Goal: Information Seeking & Learning: Learn about a topic

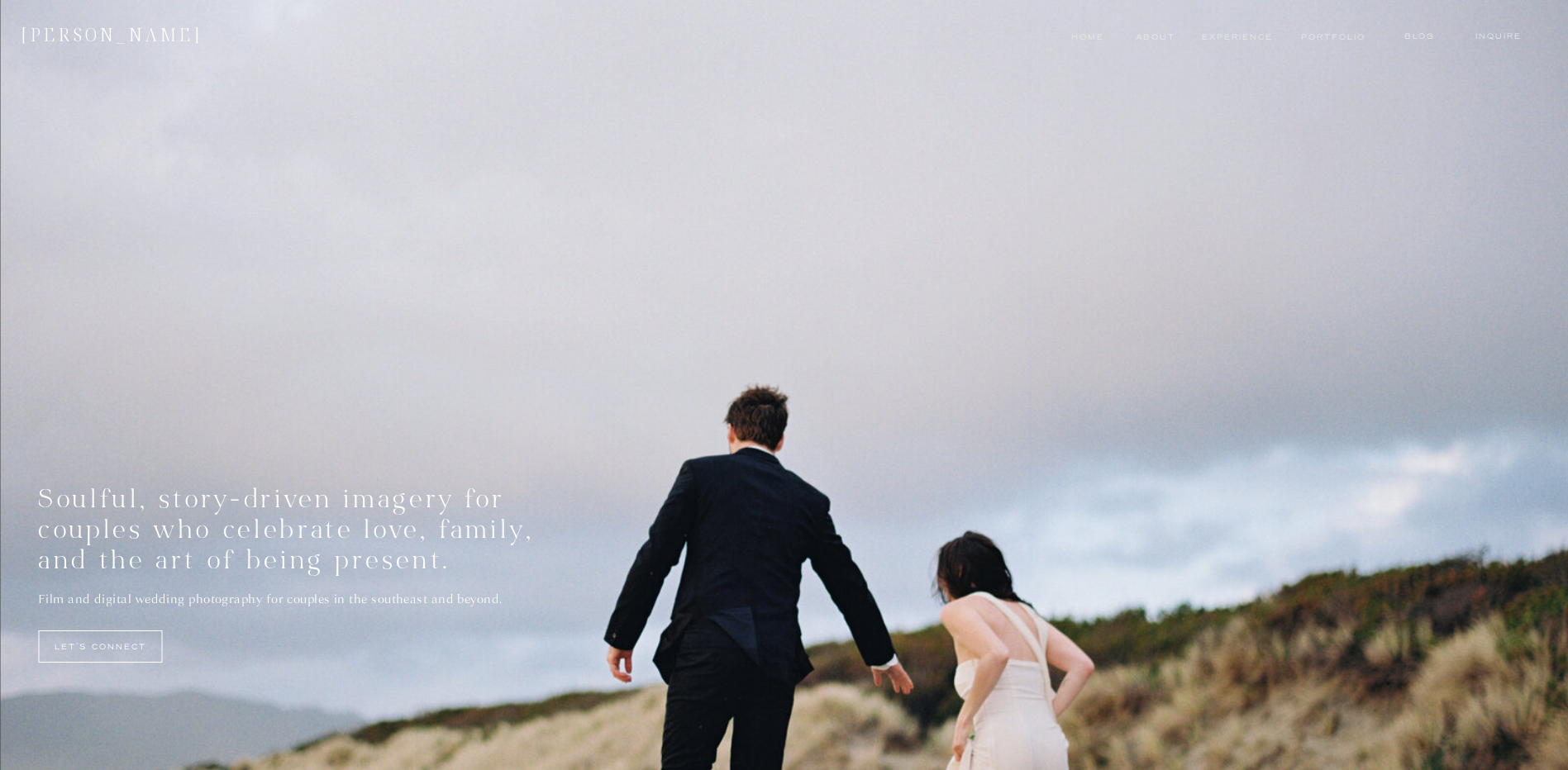
click at [1243, 38] on nav "experience" at bounding box center [1232, 37] width 62 height 14
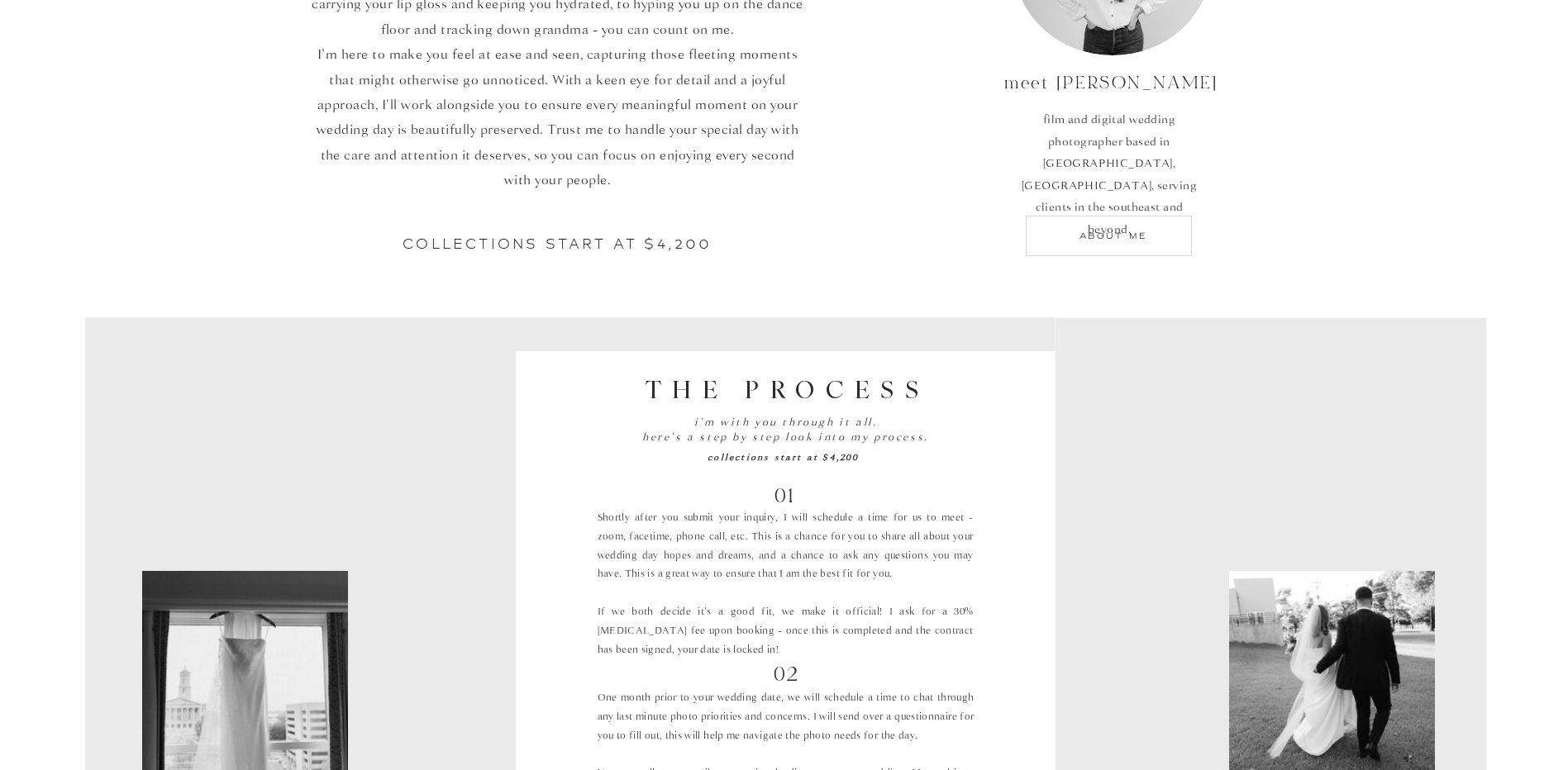
scroll to position [992, 0]
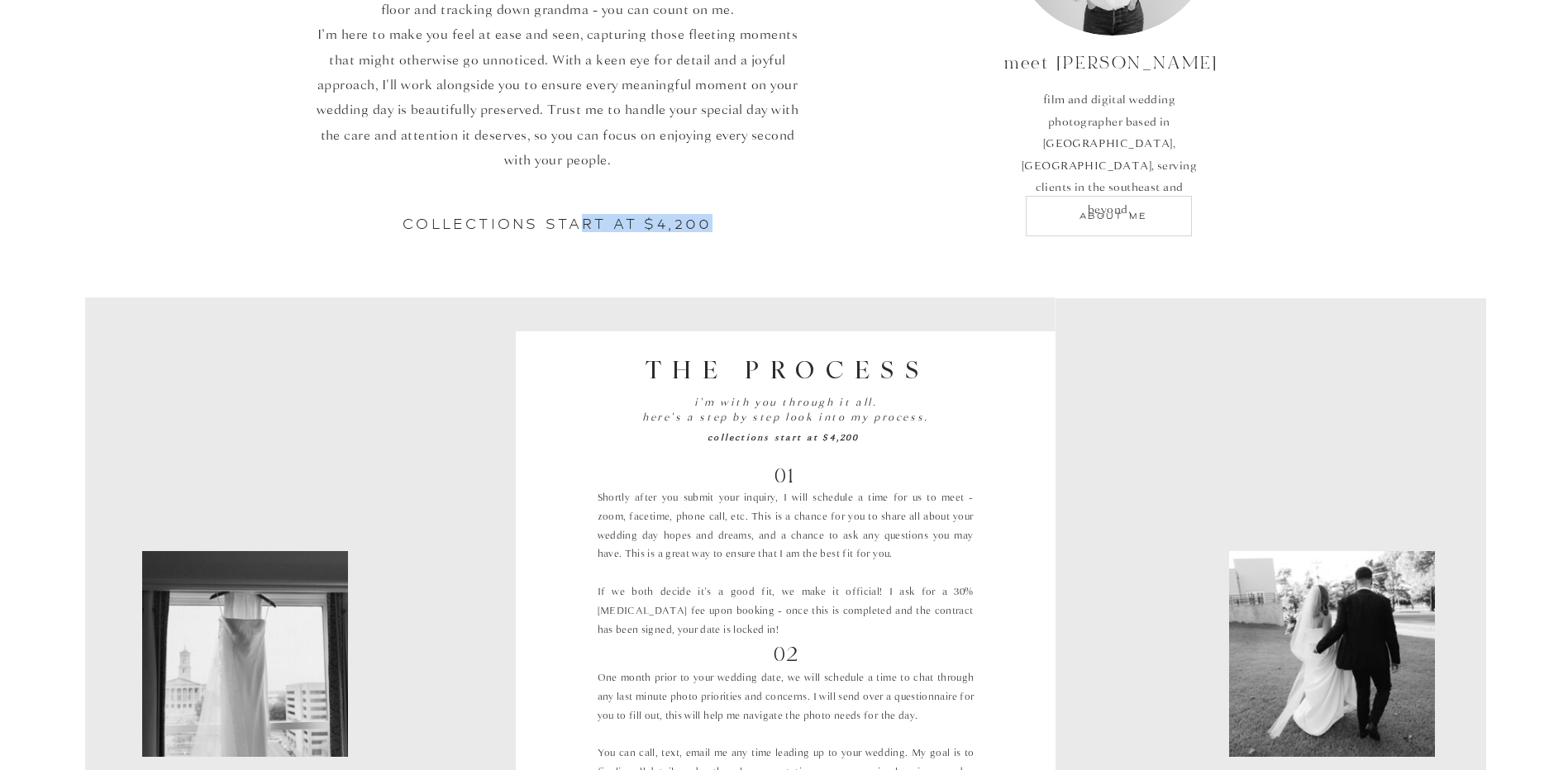
drag, startPoint x: 601, startPoint y: 221, endPoint x: 786, endPoint y: 229, distance: 185.2
click at [786, 229] on h2 "Collections start at $4,200" at bounding box center [557, 228] width 476 height 25
drag, startPoint x: 786, startPoint y: 229, endPoint x: 572, endPoint y: 153, distance: 227.1
click at [572, 153] on p "Hiring me as your wedding photographer means gaining a friend. From carrying yo…" at bounding box center [558, 88] width 493 height 282
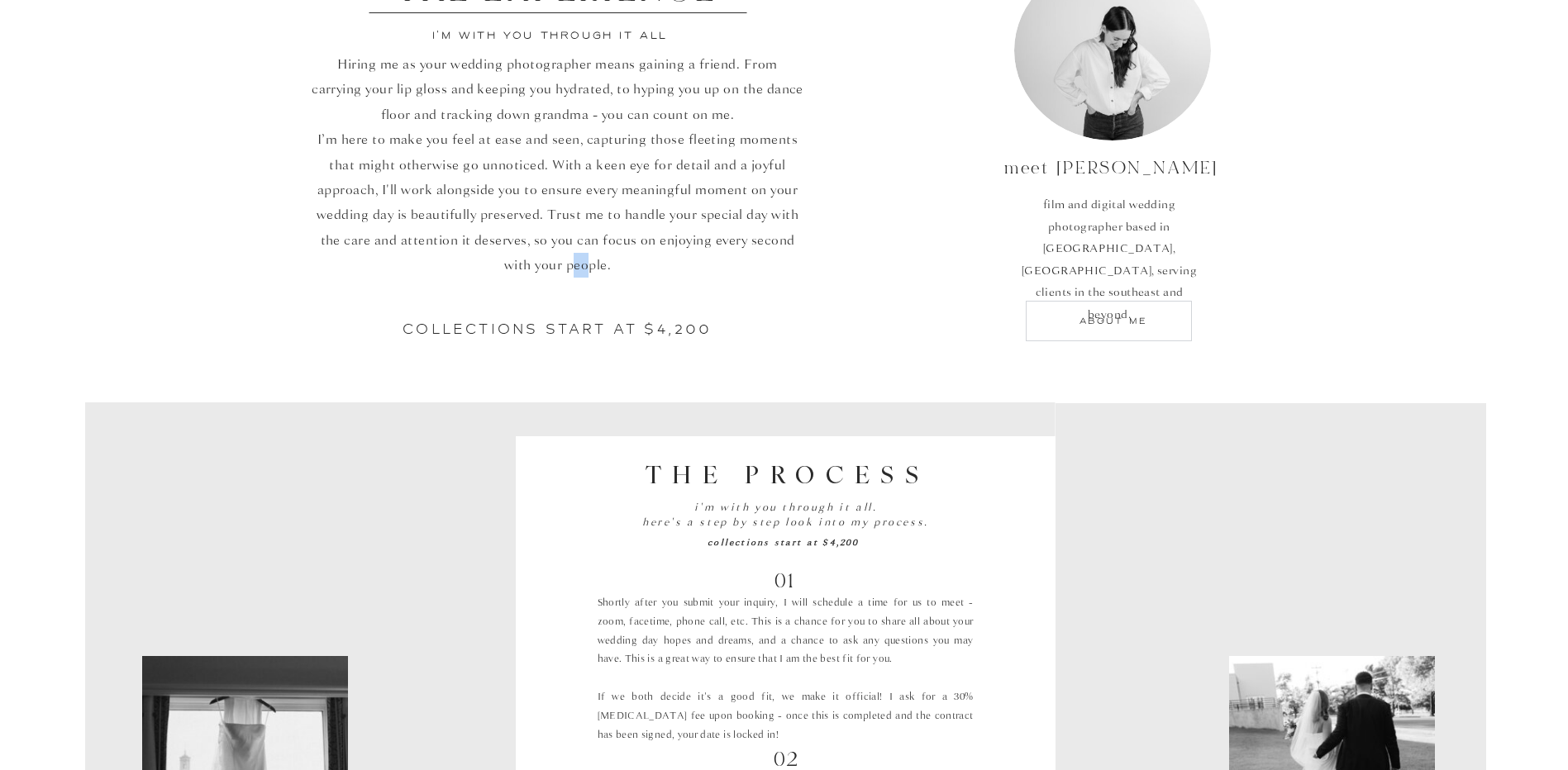
scroll to position [744, 0]
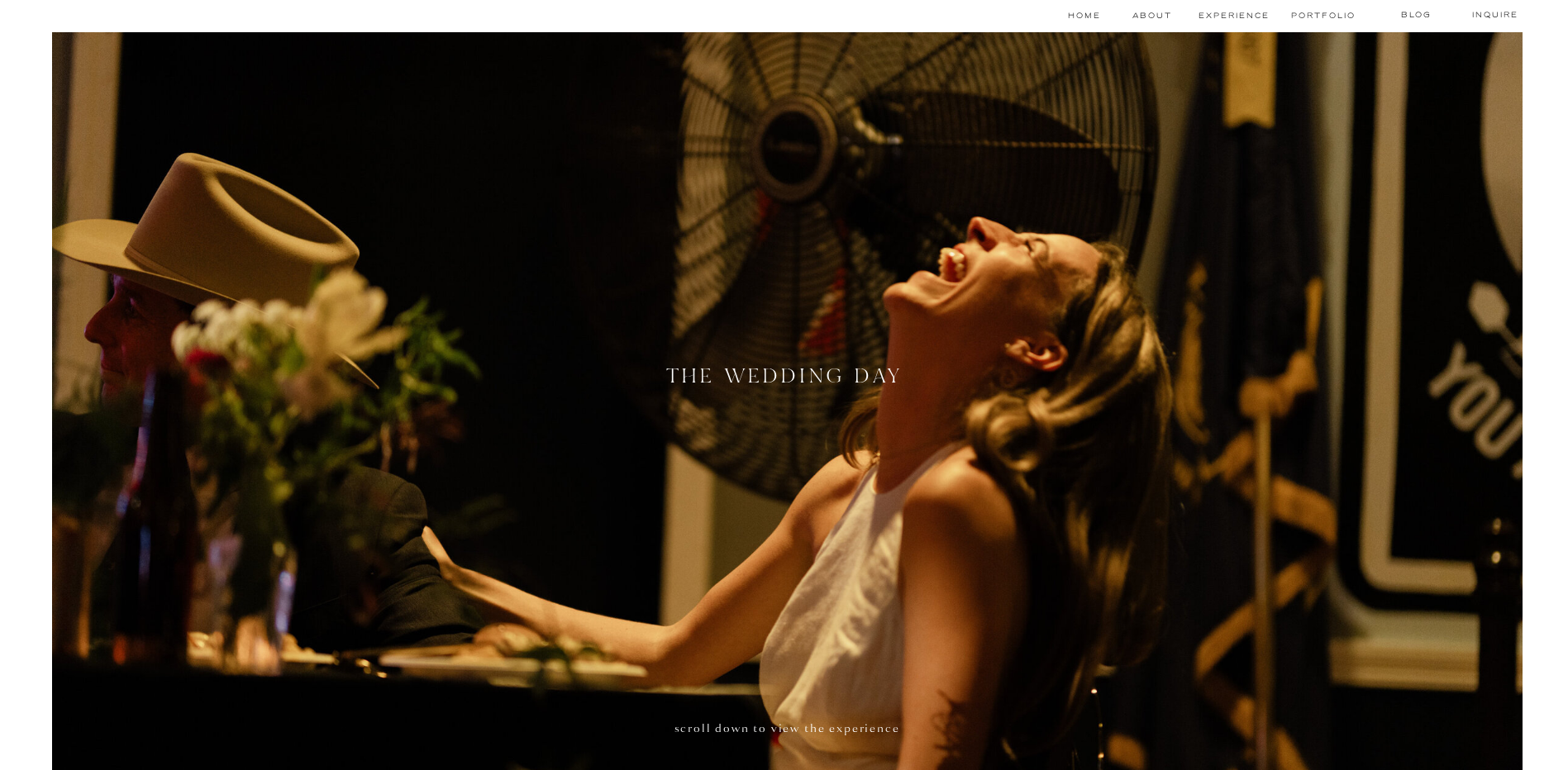
scroll to position [0, 0]
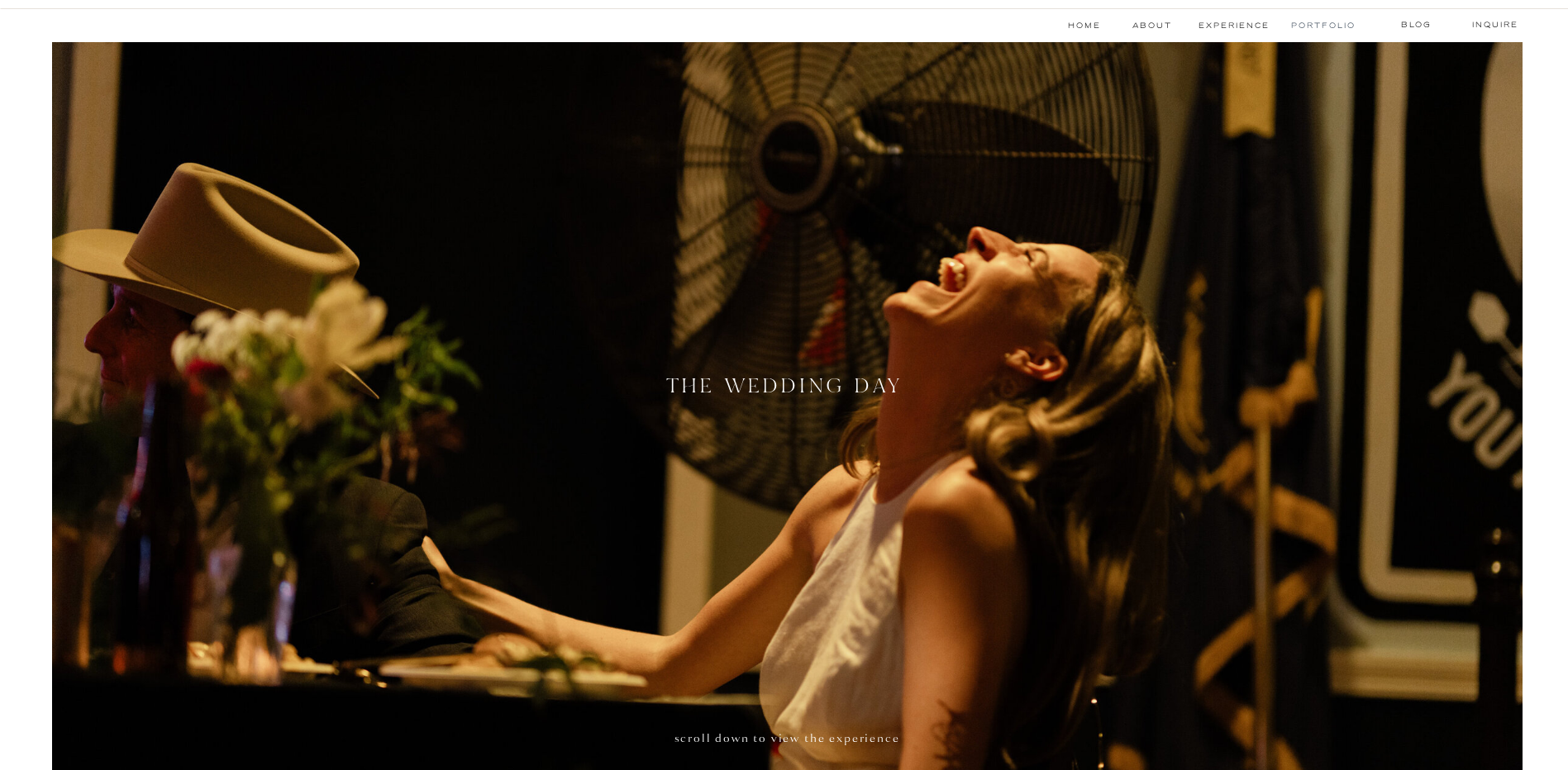
click at [1316, 20] on nav "Portfolio" at bounding box center [1322, 25] width 62 height 14
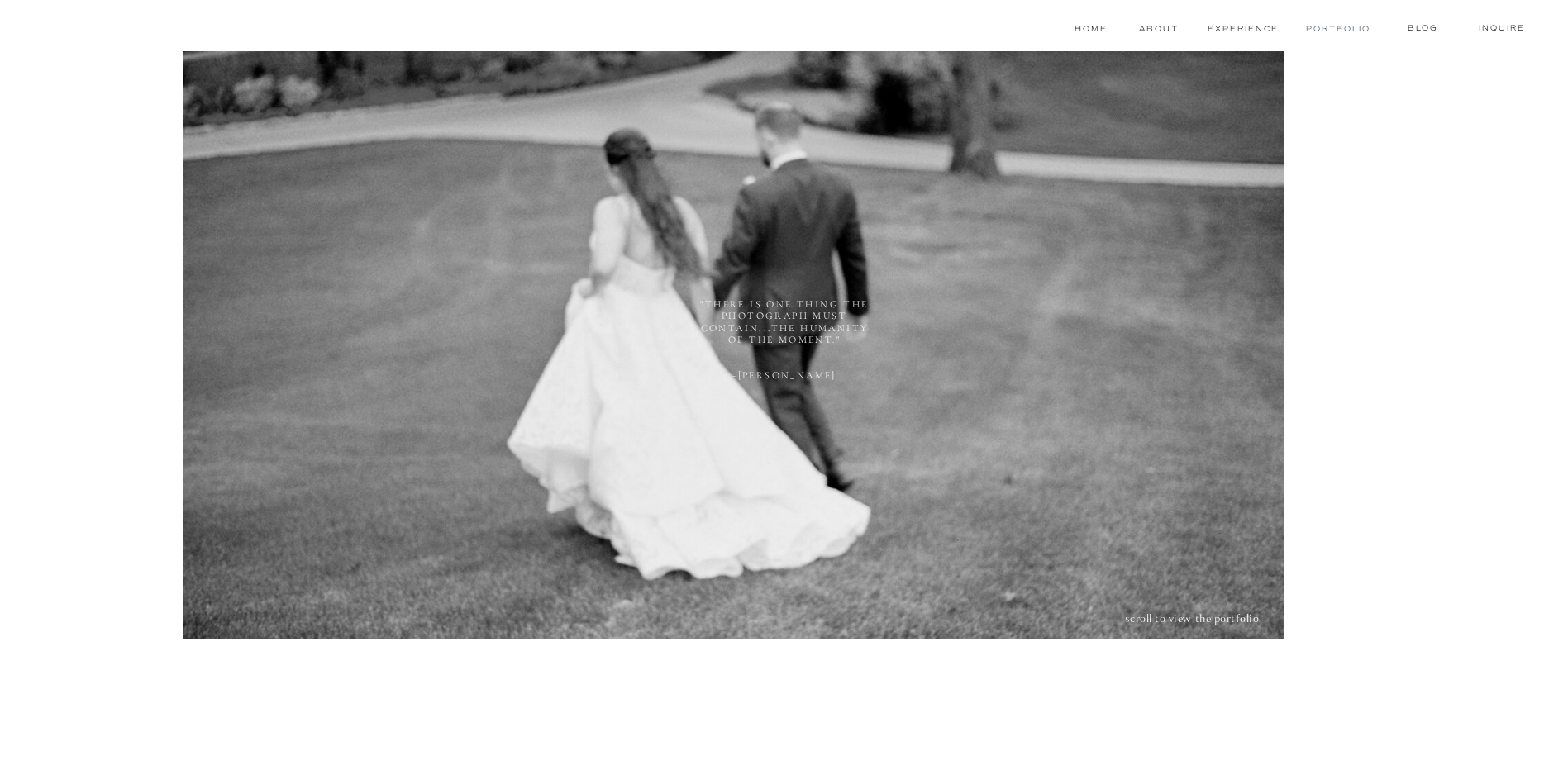
click at [1339, 33] on nav "Portfolio" at bounding box center [1336, 29] width 62 height 14
click at [1331, 27] on nav "Portfolio" at bounding box center [1336, 29] width 62 height 14
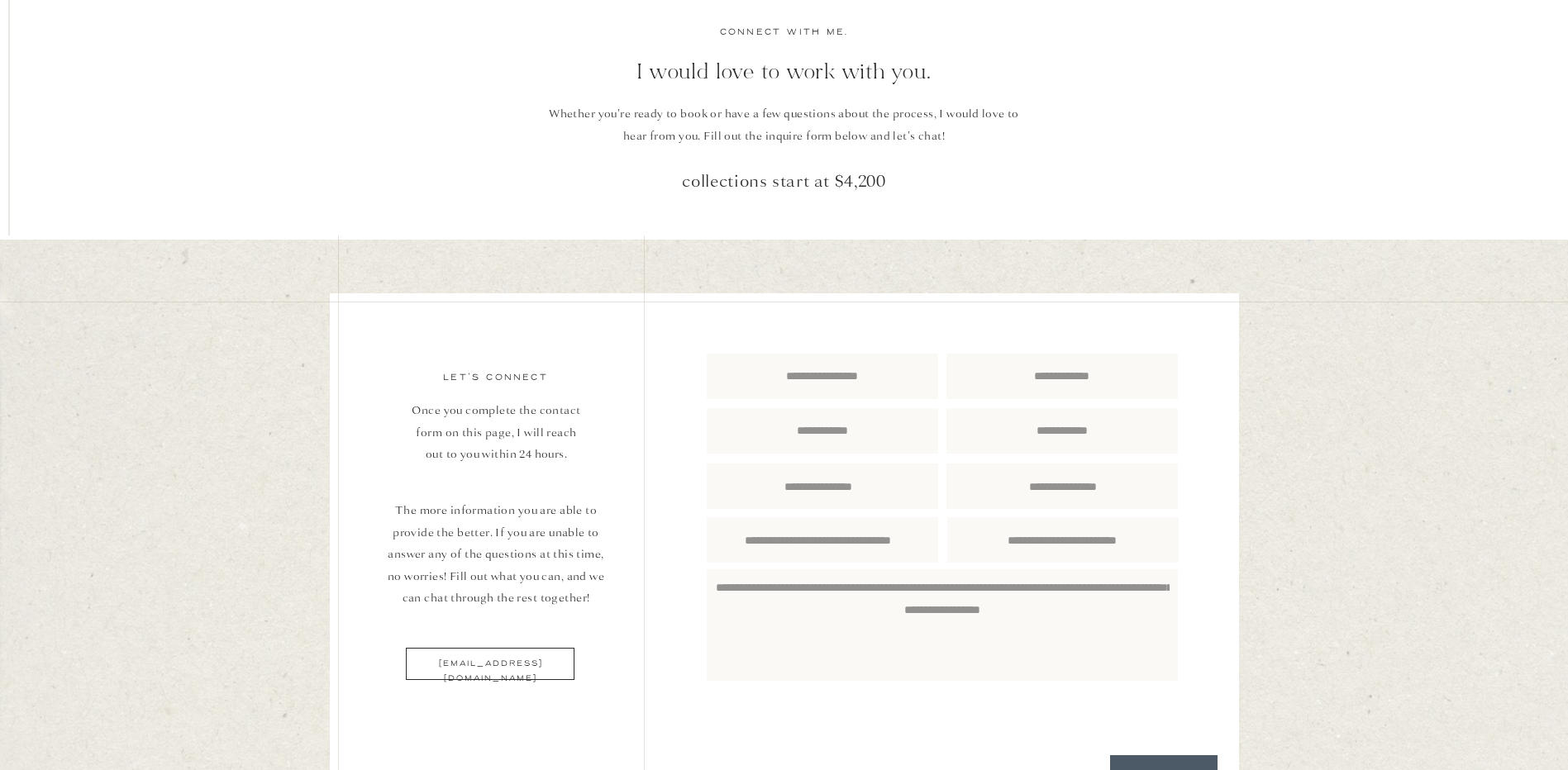
scroll to position [7024, 0]
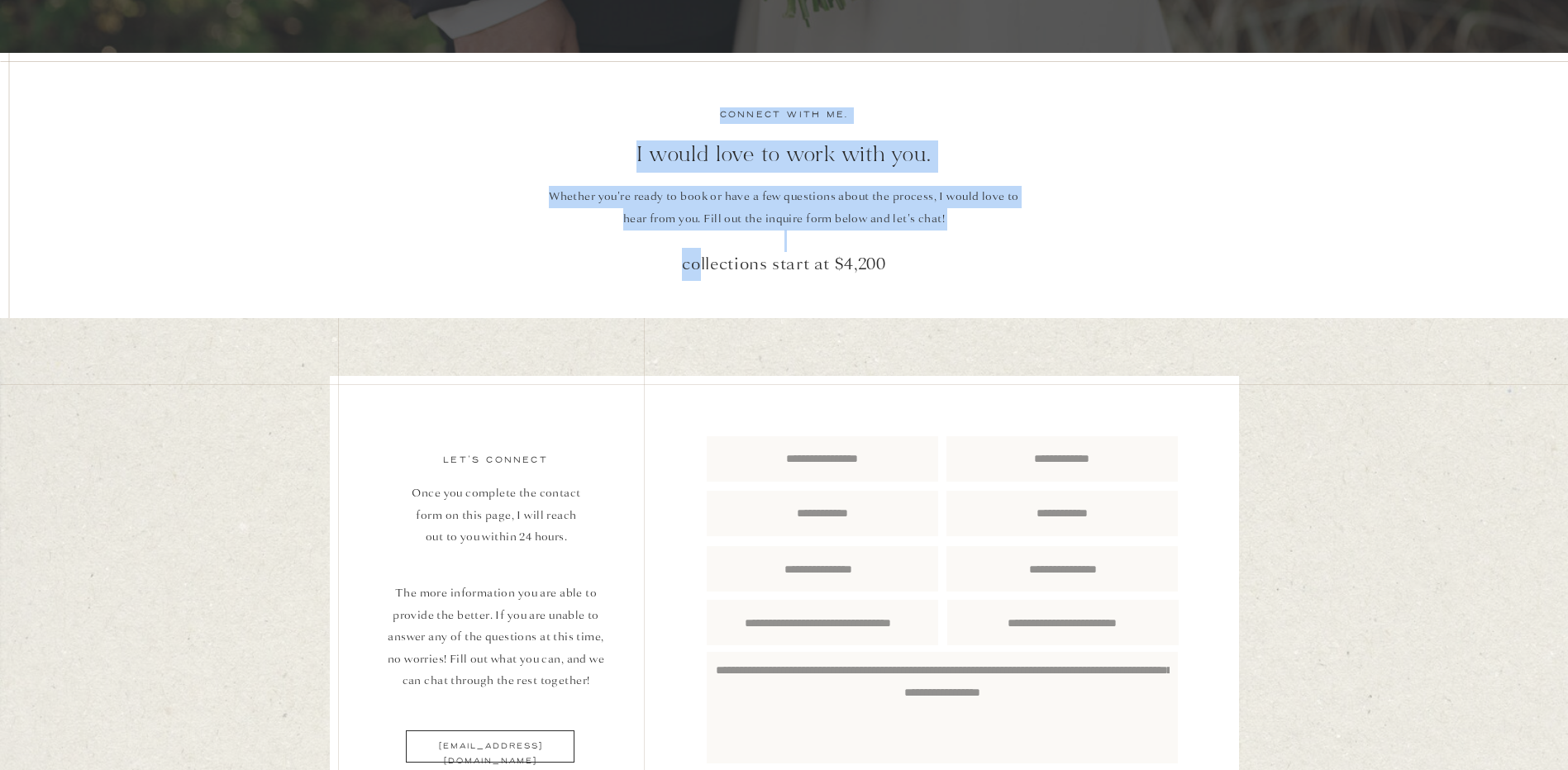
drag, startPoint x: 699, startPoint y: 266, endPoint x: 909, endPoint y: 246, distance: 211.0
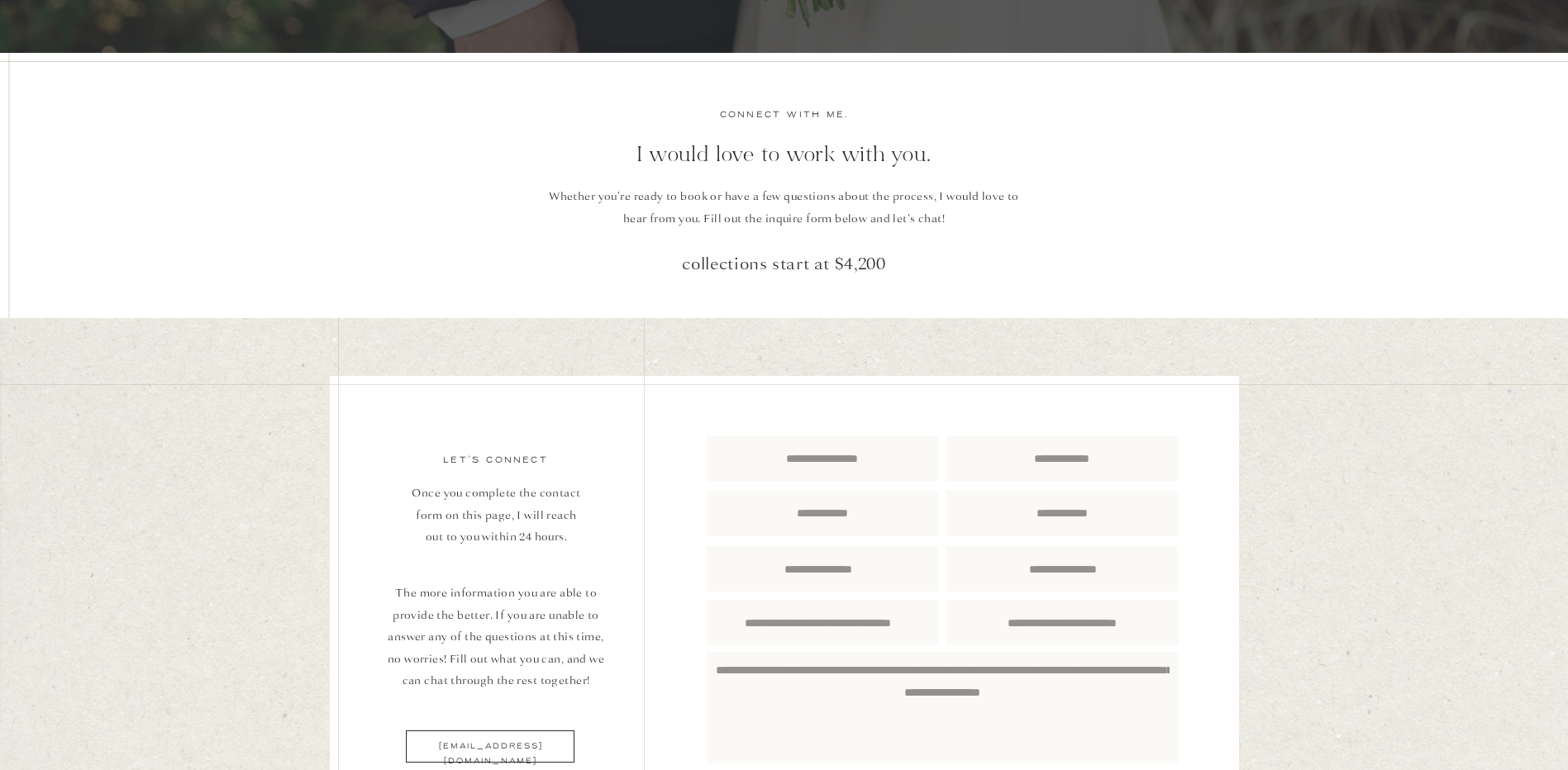
drag, startPoint x: 909, startPoint y: 246, endPoint x: 872, endPoint y: 279, distance: 49.6
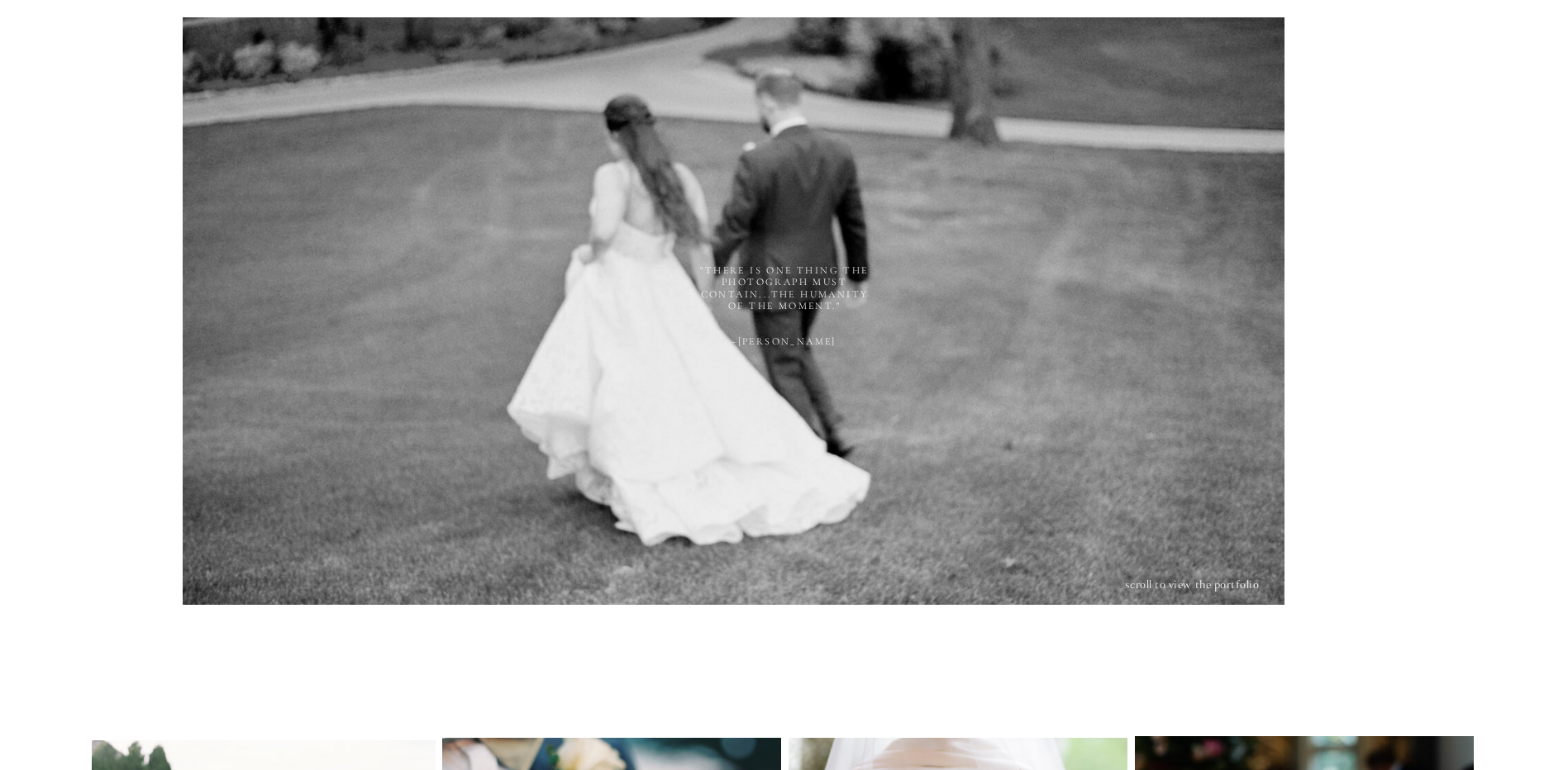
scroll to position [0, 0]
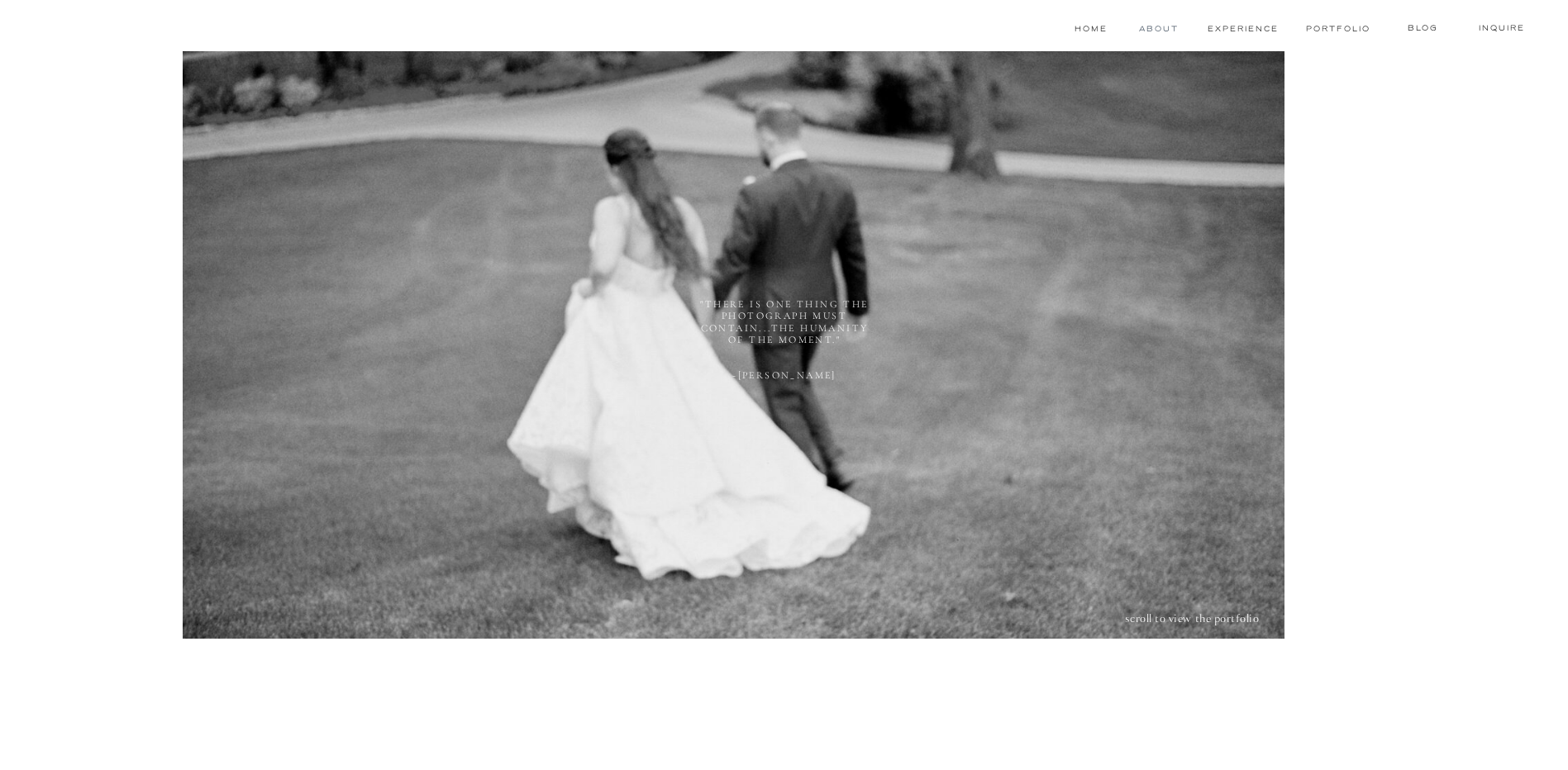
click at [1157, 26] on nav "About" at bounding box center [1156, 29] width 36 height 14
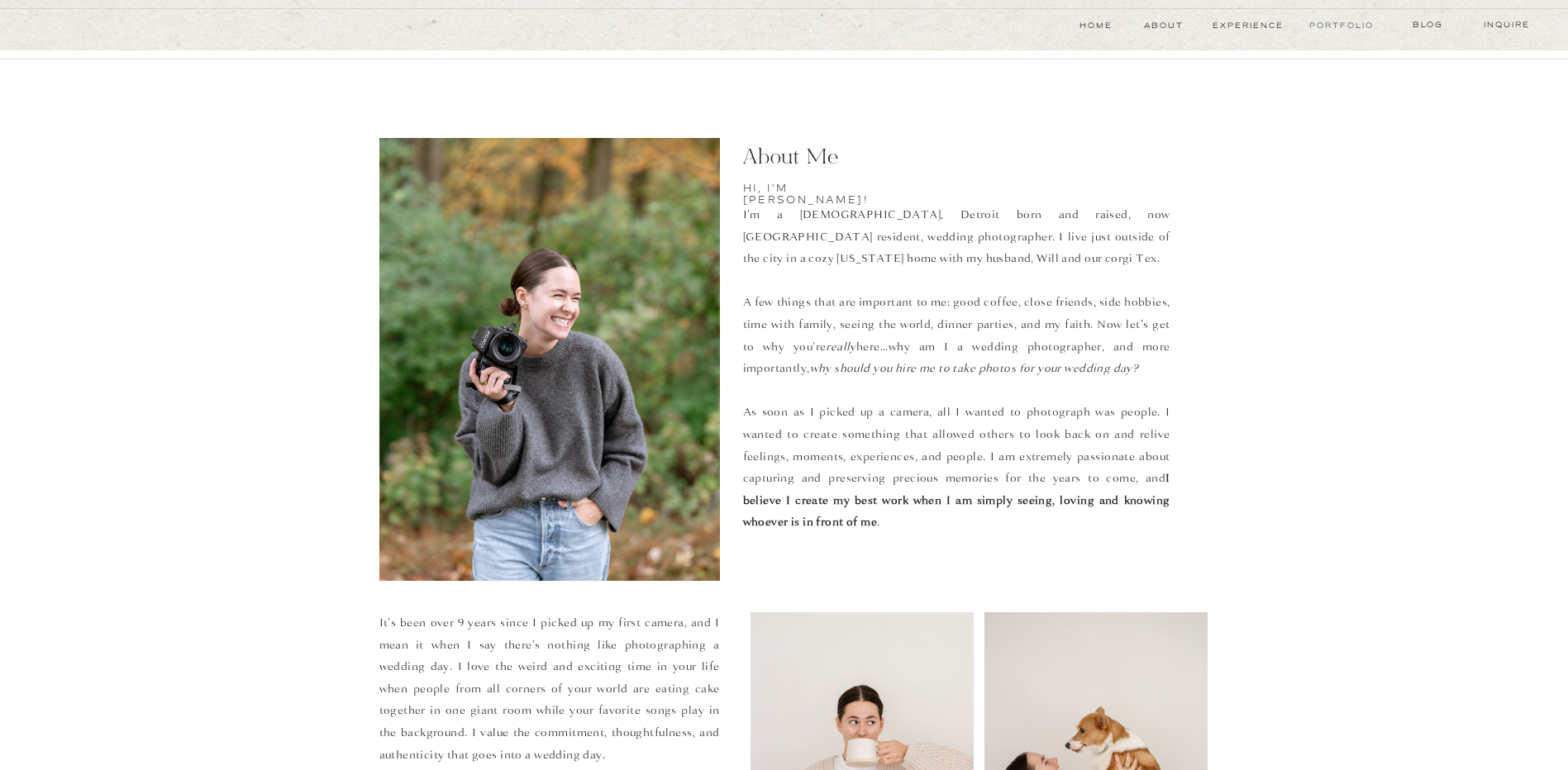
click at [1356, 30] on nav "Portfolio" at bounding box center [1340, 25] width 62 height 14
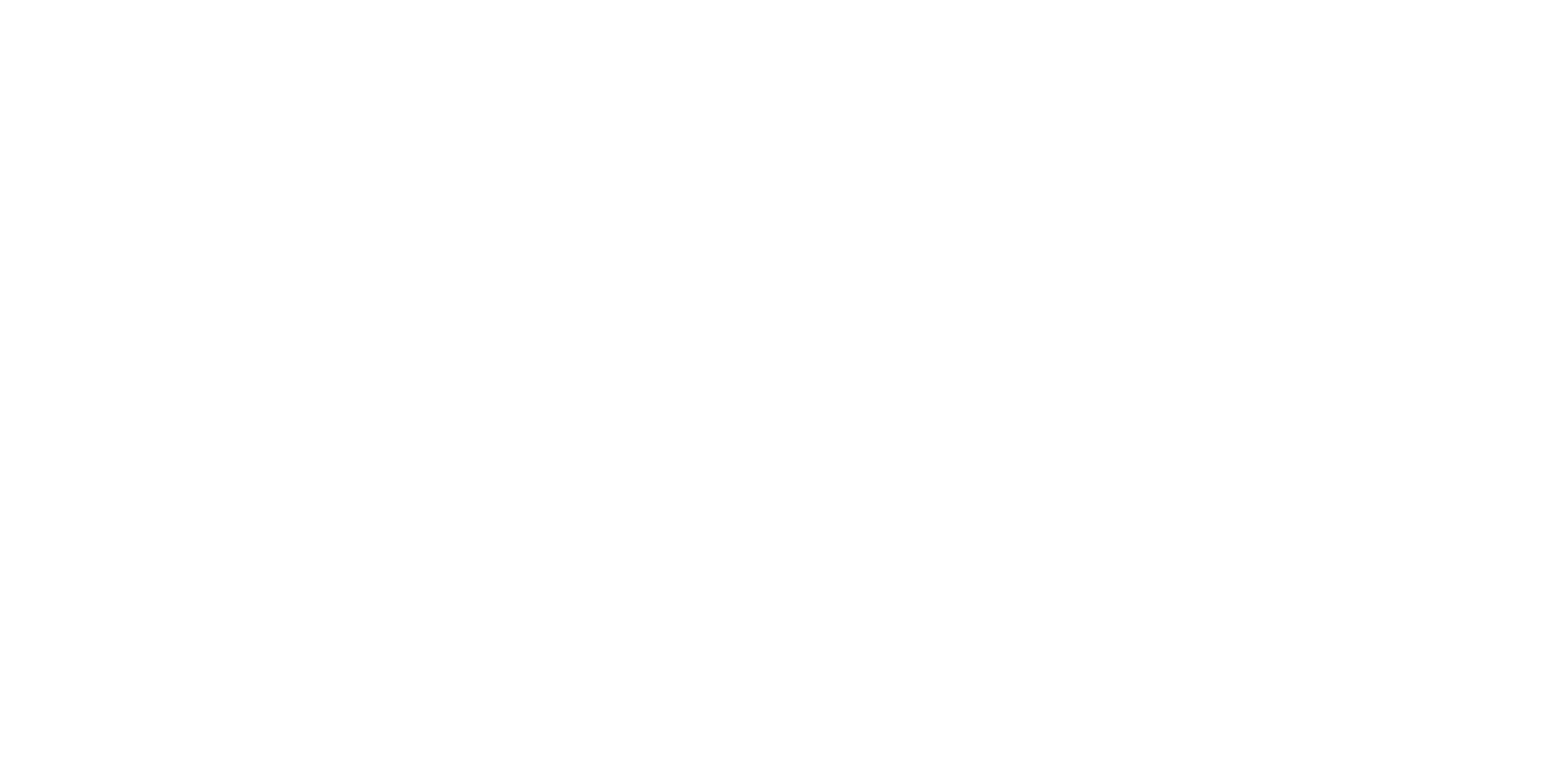
scroll to position [2314, 0]
